Goal: Task Accomplishment & Management: Manage account settings

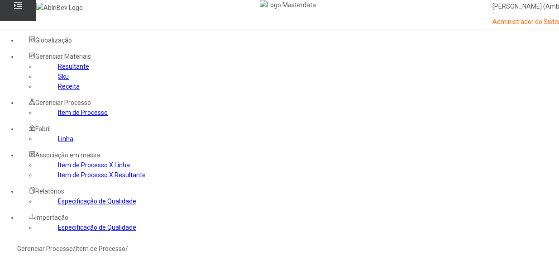
scroll to position [73, 0]
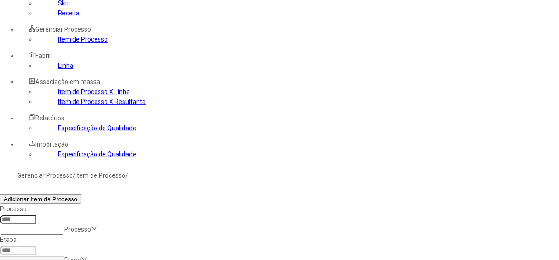
type input "*"
type input "*****"
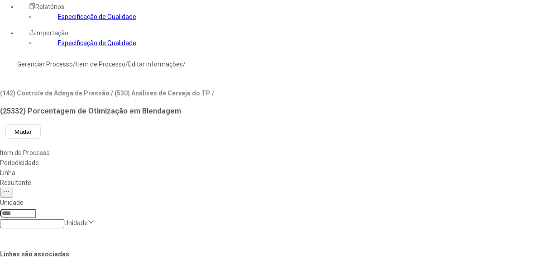
scroll to position [205, 0]
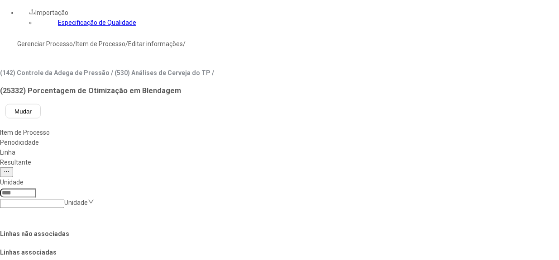
drag, startPoint x: 534, startPoint y: 60, endPoint x: 532, endPoint y: 86, distance: 25.9
drag, startPoint x: 538, startPoint y: 86, endPoint x: 534, endPoint y: 122, distance: 36.9
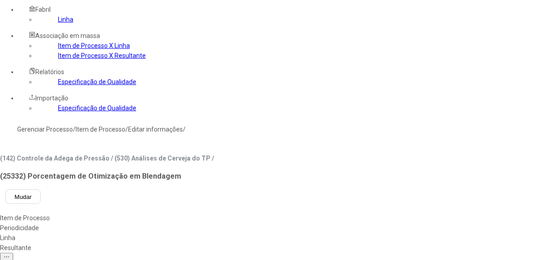
scroll to position [105, 0]
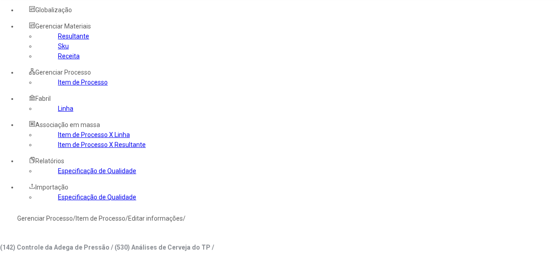
scroll to position [0, 0]
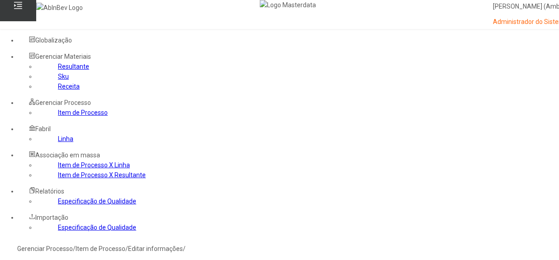
copy h3 "25332"
drag, startPoint x: 127, startPoint y: 87, endPoint x: 308, endPoint y: 90, distance: 181.1
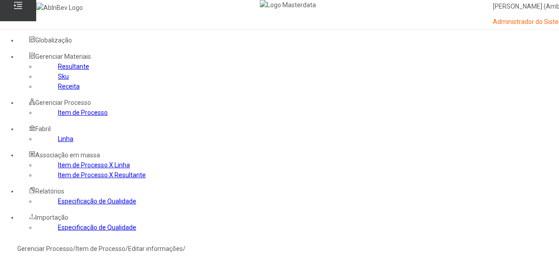
copy h3 "(25332) Porcentagem de Otimização em Blendagem"
